Goal: Information Seeking & Learning: Learn about a topic

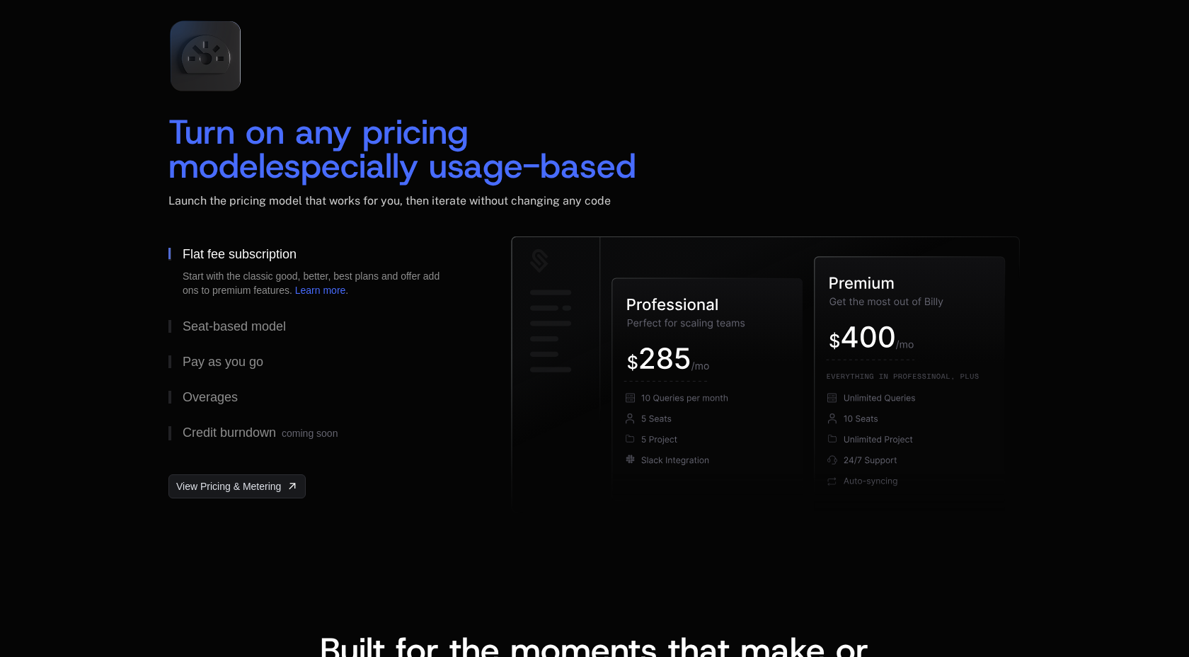
scroll to position [2073, 0]
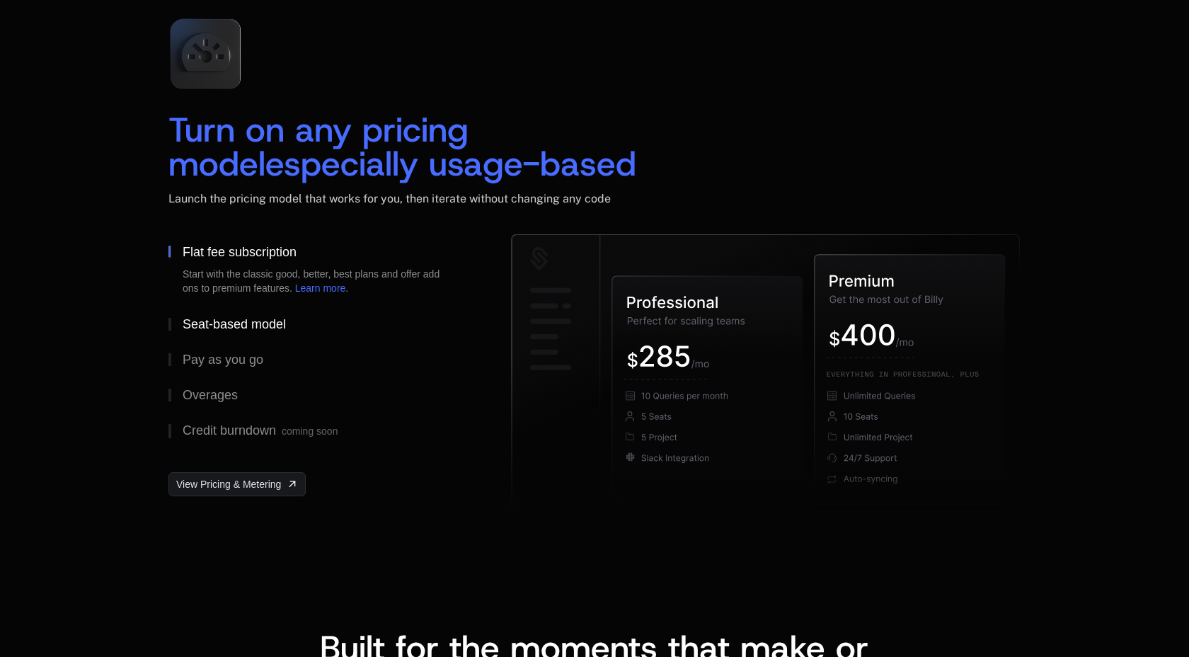
click at [259, 318] on div "Seat-based model" at bounding box center [234, 324] width 103 height 13
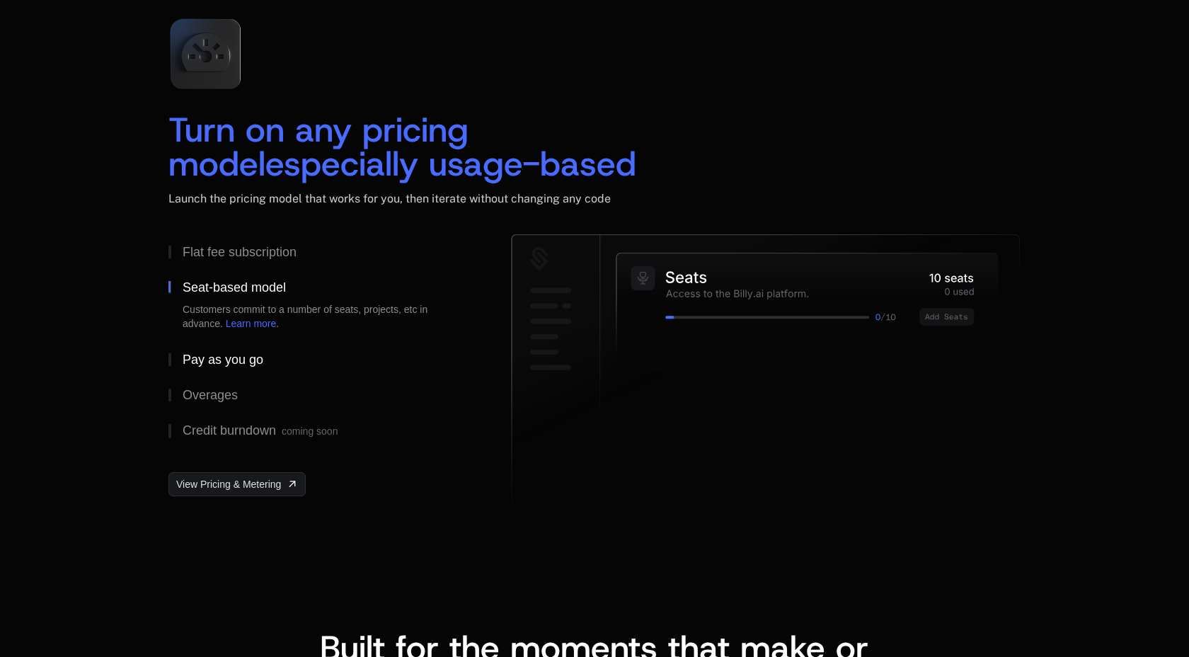
click at [248, 362] on div "Pay as you go" at bounding box center [223, 359] width 81 height 13
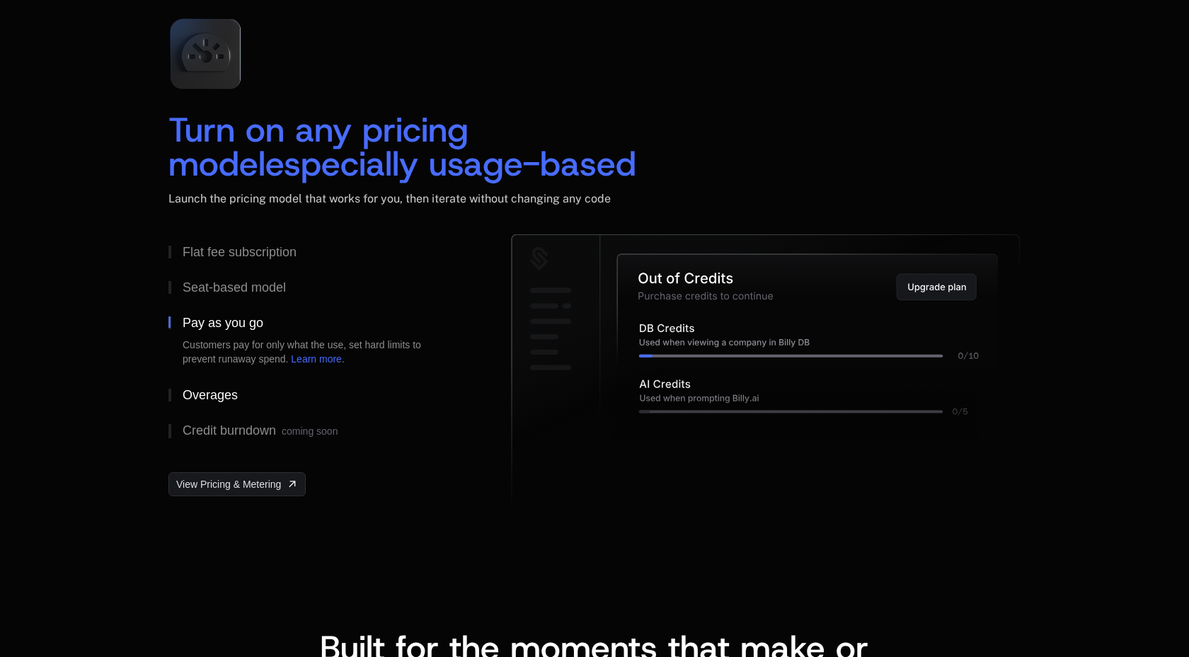
click at [226, 403] on button "Overages" at bounding box center [316, 394] width 297 height 35
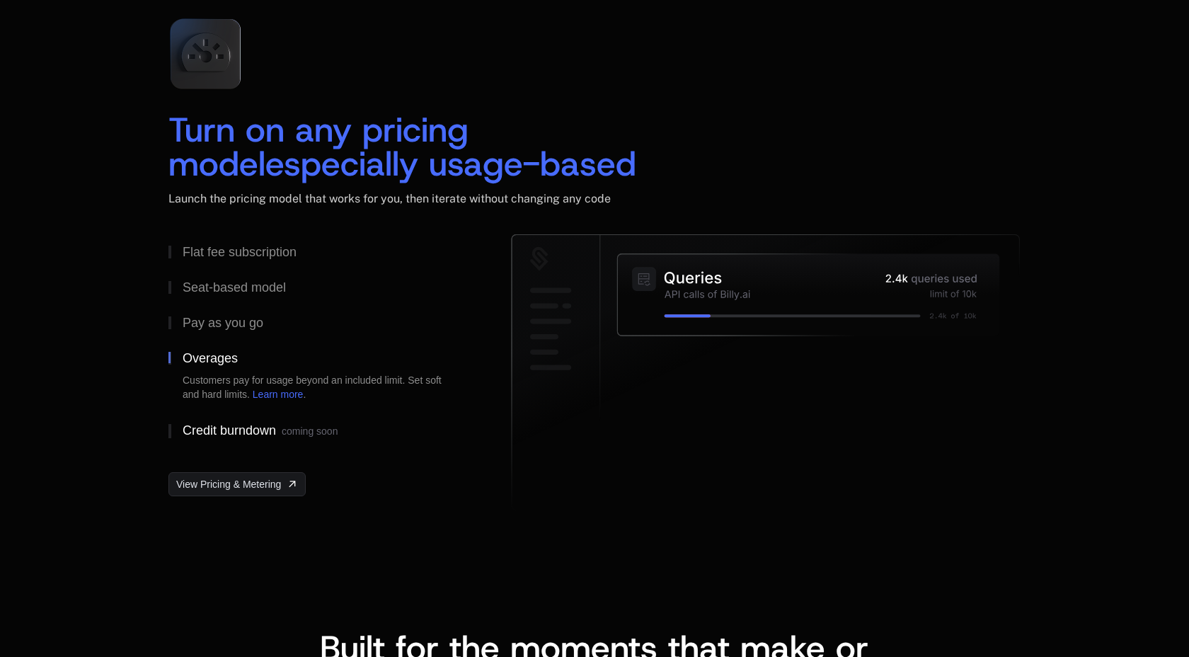
click at [233, 442] on button "Credit burndown coming soon" at bounding box center [316, 431] width 297 height 37
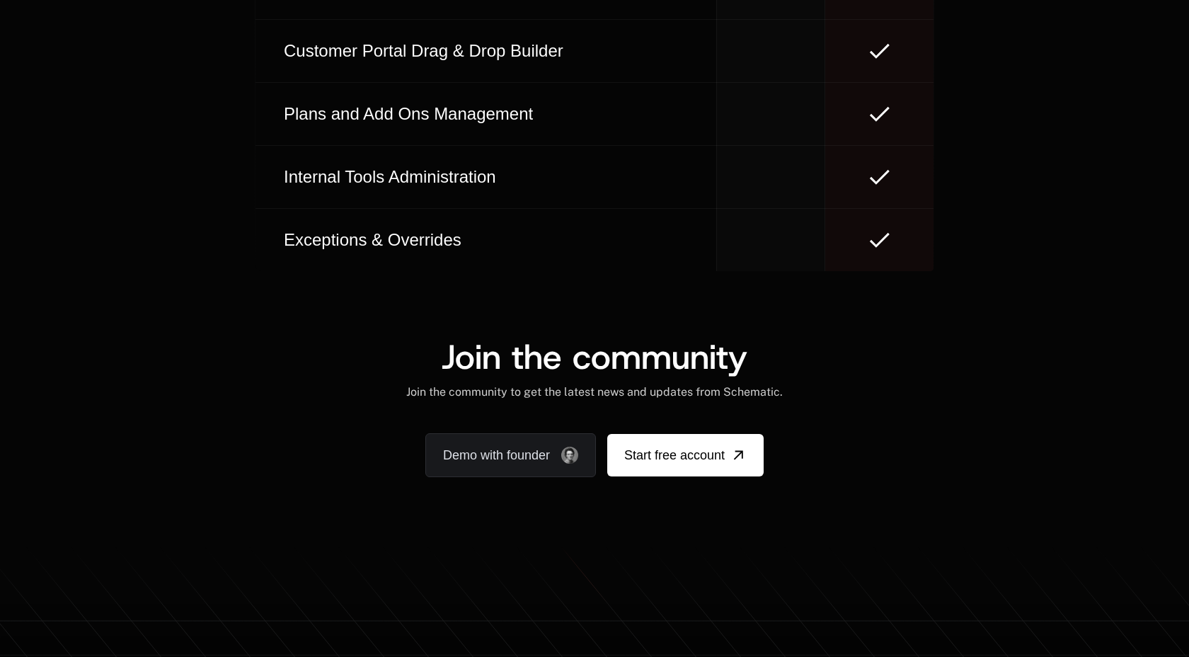
scroll to position [8631, 0]
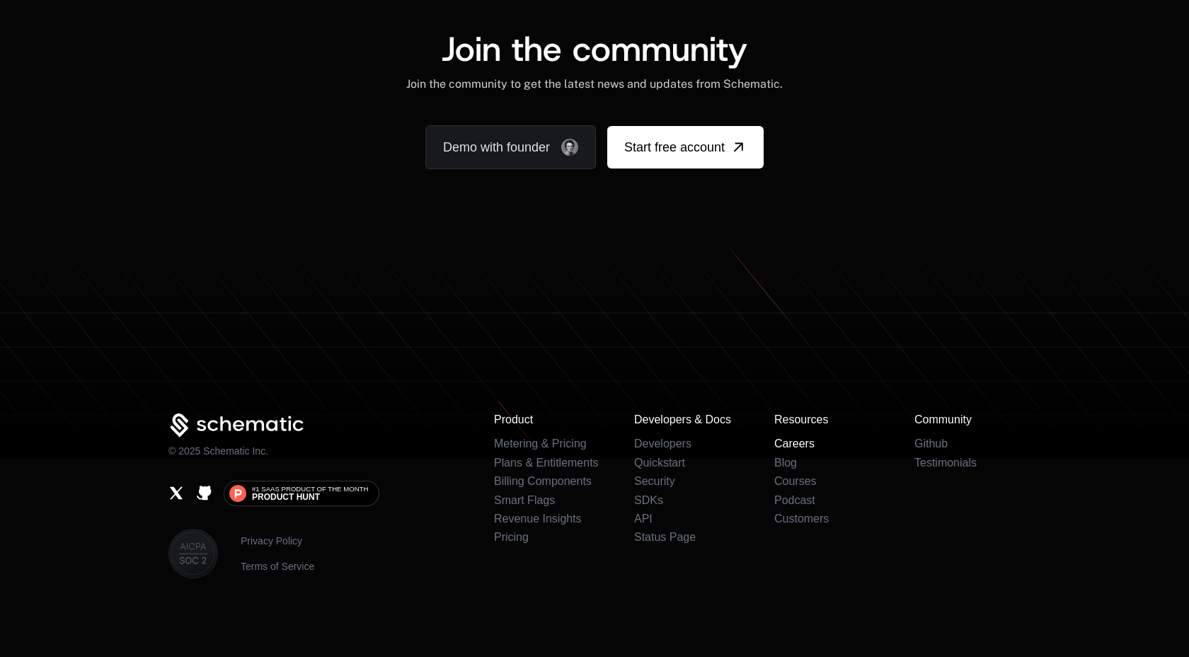
click at [803, 447] on link "Careers" at bounding box center [794, 443] width 40 height 12
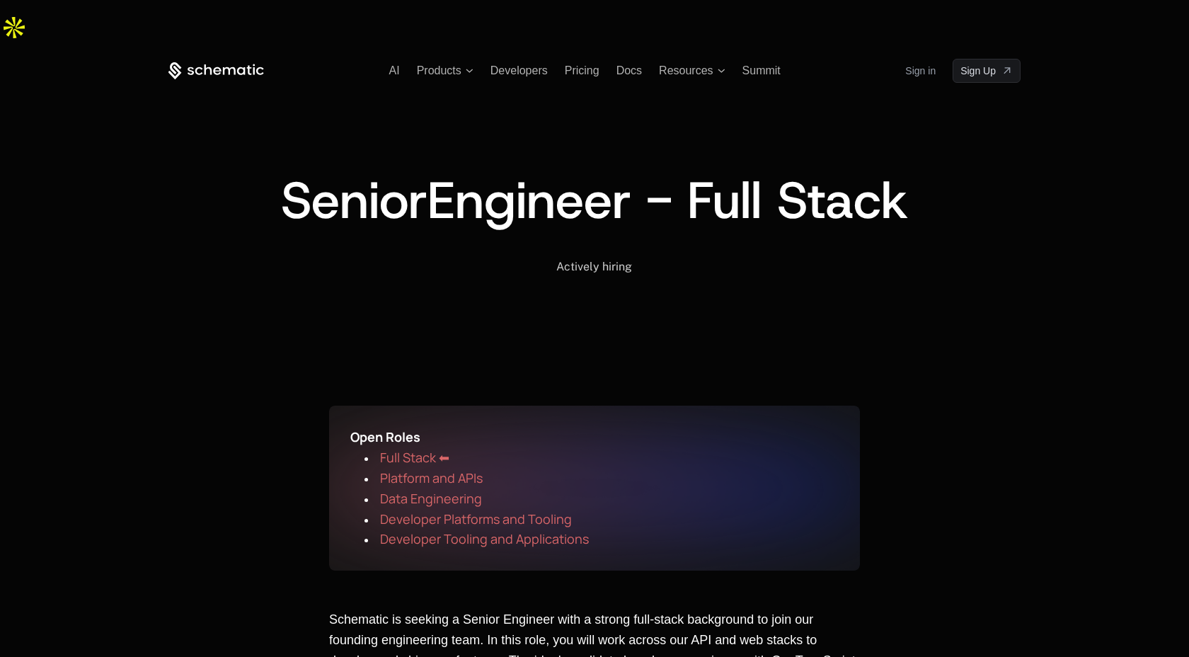
click at [233, 62] on icon at bounding box center [216, 71] width 96 height 18
